Goal: Task Accomplishment & Management: Manage account settings

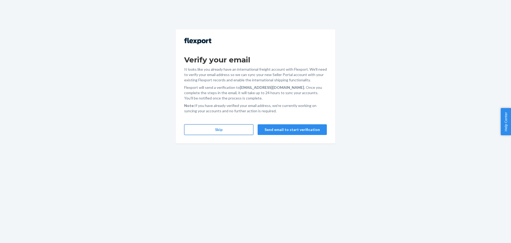
click at [219, 130] on button "Skip" at bounding box center [218, 129] width 69 height 11
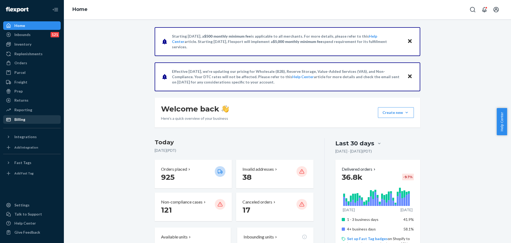
click at [21, 120] on div "Billing" at bounding box center [19, 119] width 11 height 5
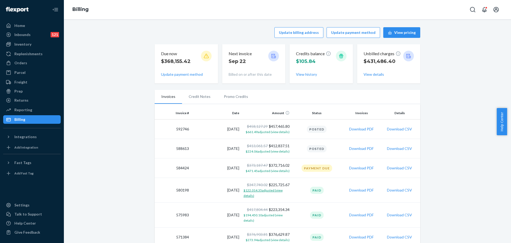
click at [247, 190] on span "$122,014.35 adjusted (view details)" at bounding box center [263, 192] width 39 height 9
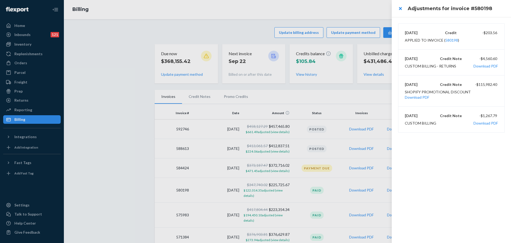
click at [139, 125] on div at bounding box center [255, 121] width 511 height 243
